Goal: Information Seeking & Learning: Learn about a topic

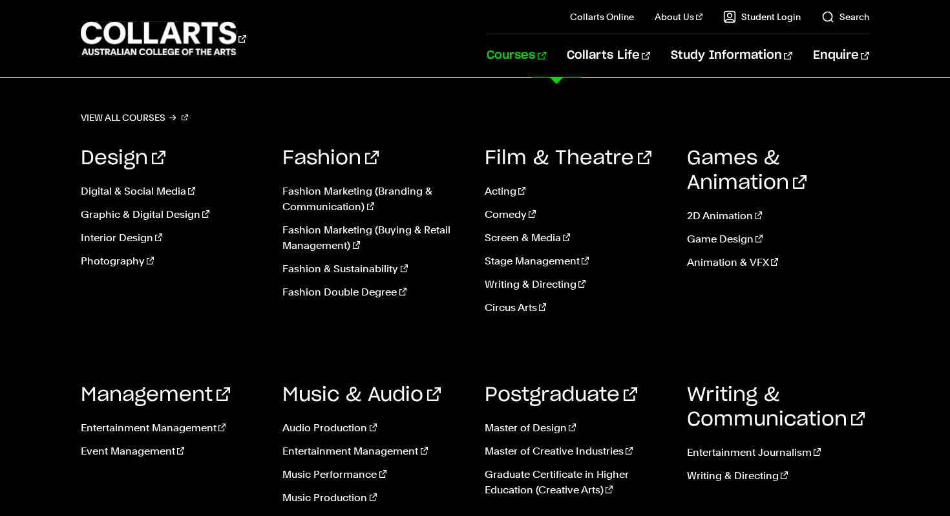
click at [546, 55] on link "Courses" at bounding box center [516, 55] width 59 height 43
click at [747, 452] on link "Entertainment Journalism" at bounding box center [778, 453] width 183 height 16
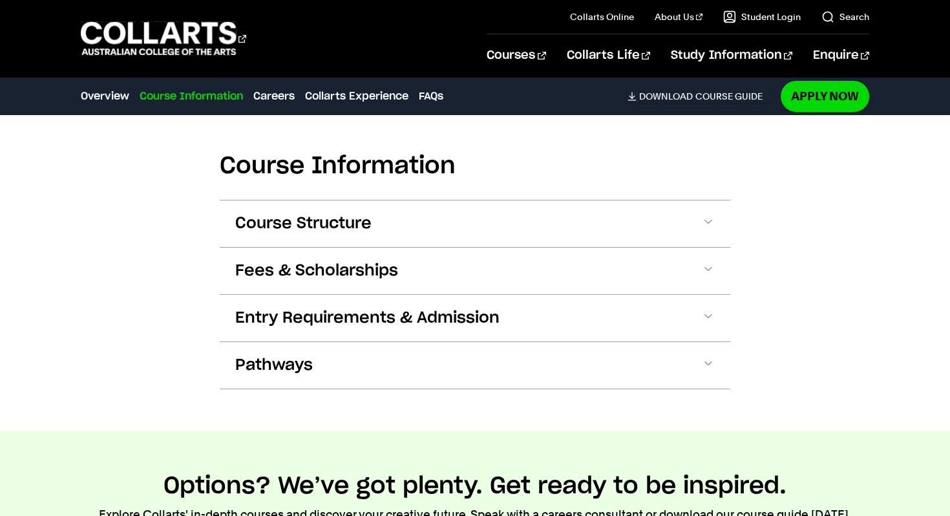
scroll to position [1279, 0]
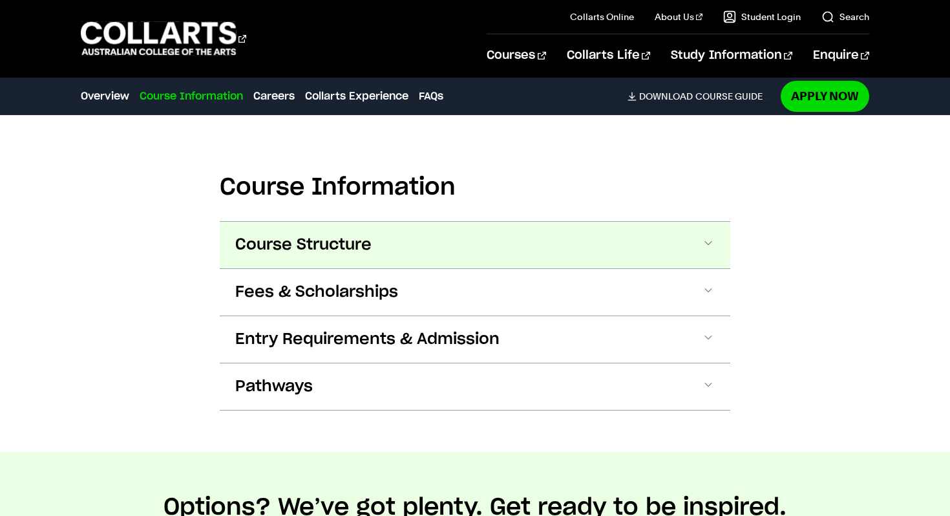
click at [714, 237] on span at bounding box center [708, 245] width 13 height 17
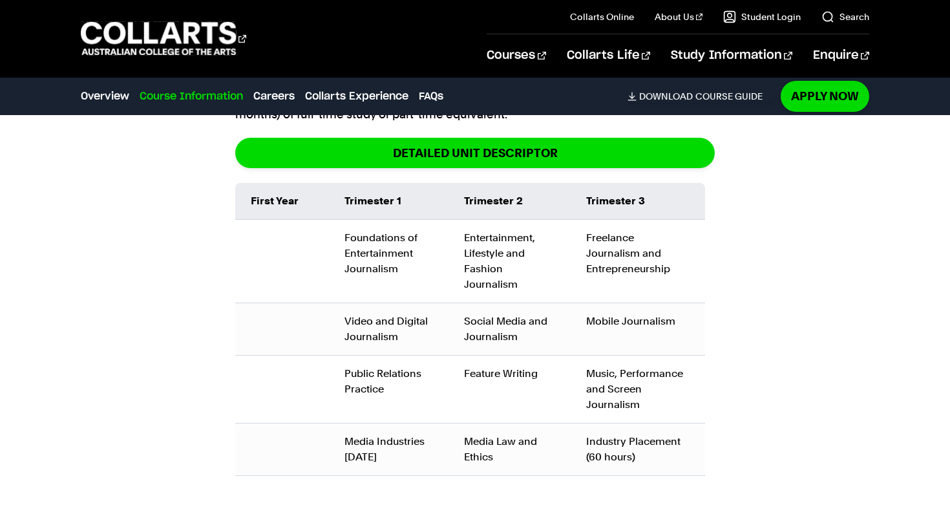
scroll to position [1505, 0]
